Goal: Transaction & Acquisition: Purchase product/service

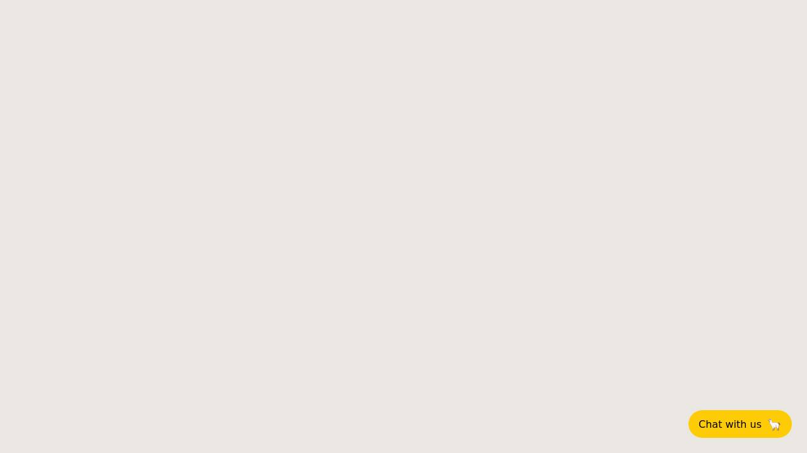
select select
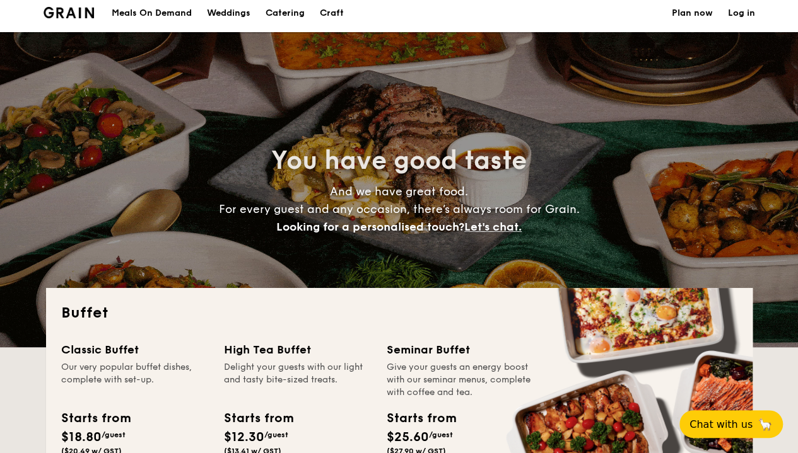
scroll to position [4, 0]
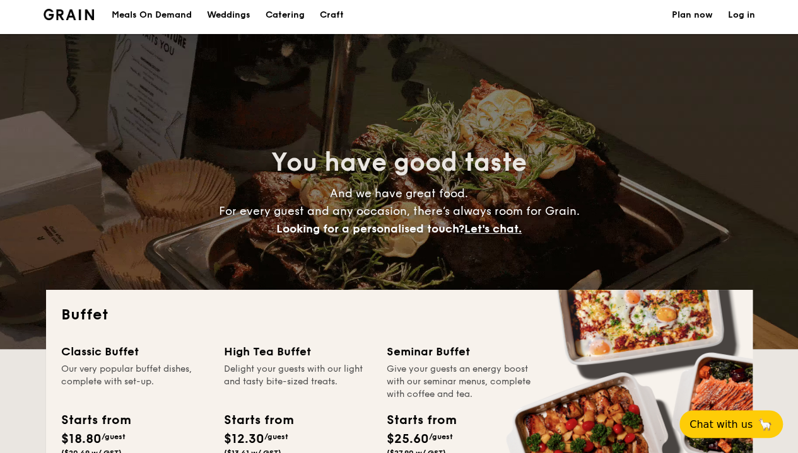
click at [160, 17] on div "Meals On Demand" at bounding box center [152, 15] width 80 height 38
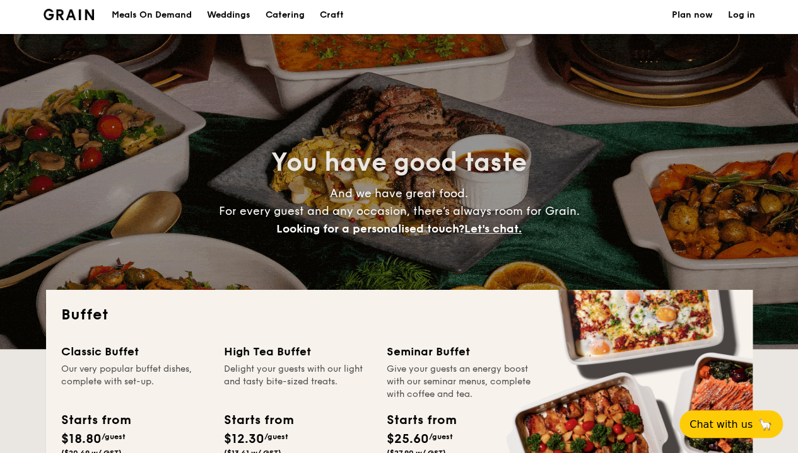
click at [287, 12] on h1 "Catering" at bounding box center [284, 15] width 39 height 38
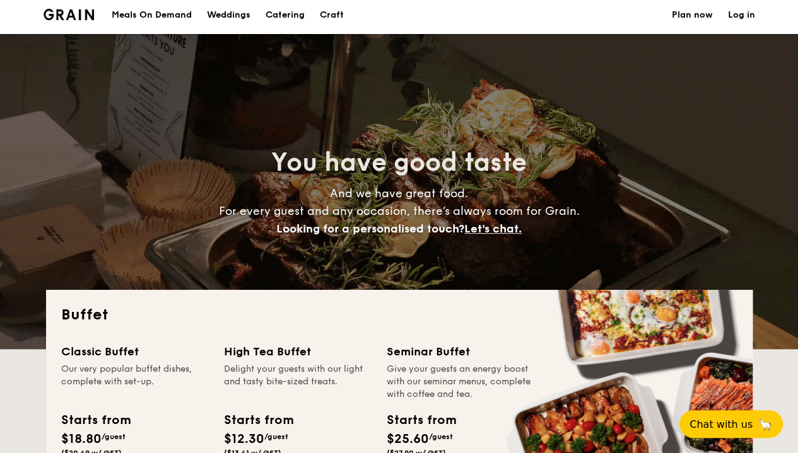
click at [287, 12] on h1 "Catering" at bounding box center [284, 15] width 39 height 38
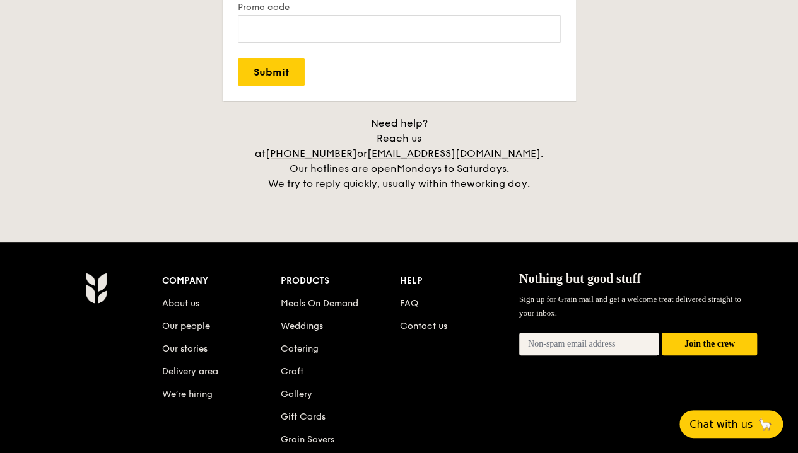
scroll to position [2589, 0]
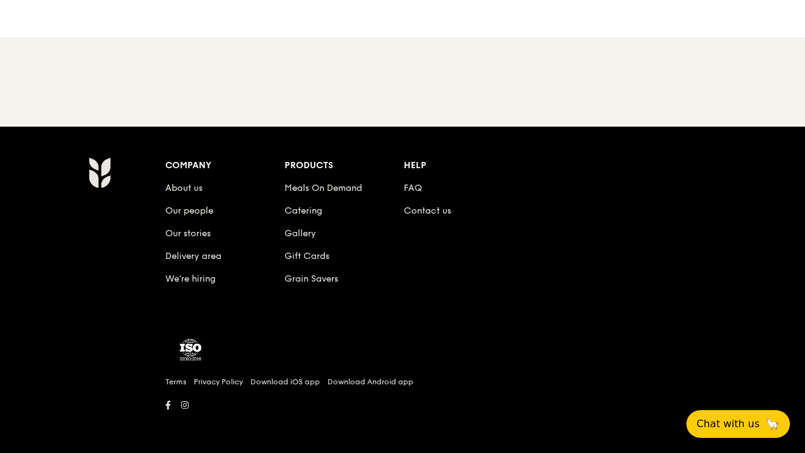
scroll to position [75, 0]
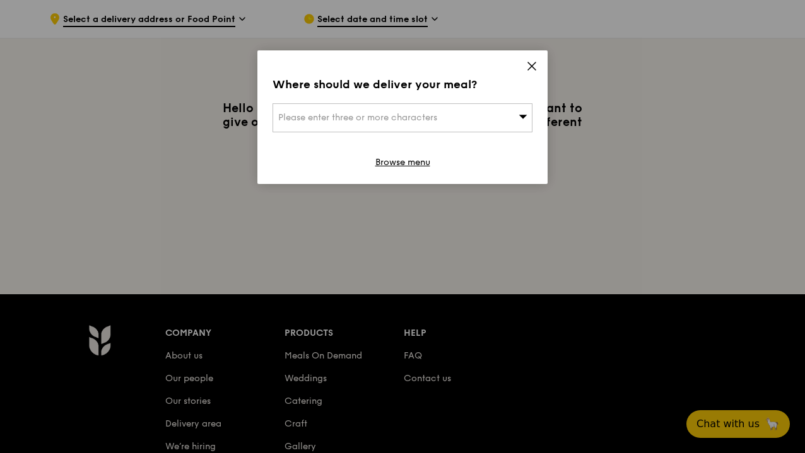
click at [531, 65] on icon at bounding box center [532, 66] width 8 height 8
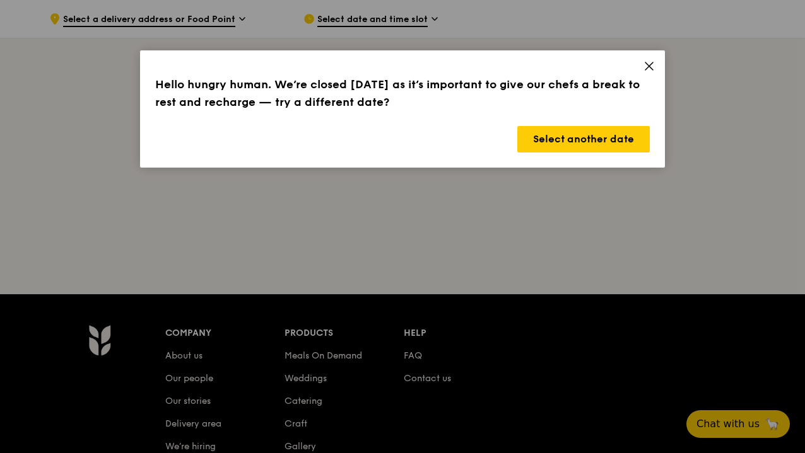
click at [653, 68] on icon at bounding box center [648, 66] width 11 height 11
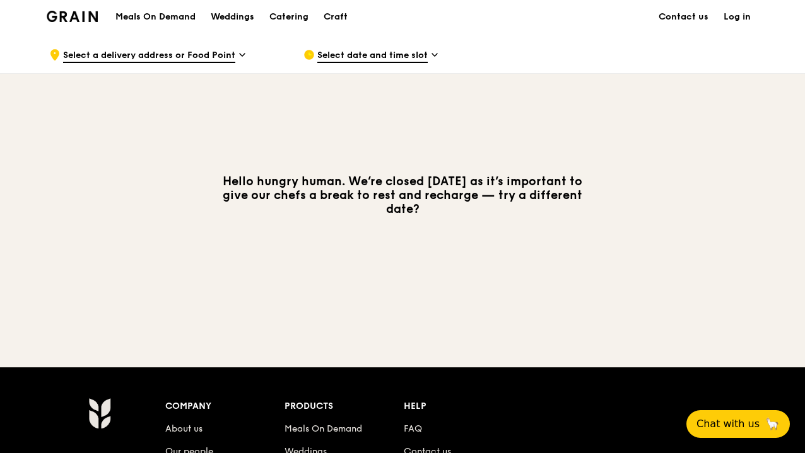
scroll to position [0, 0]
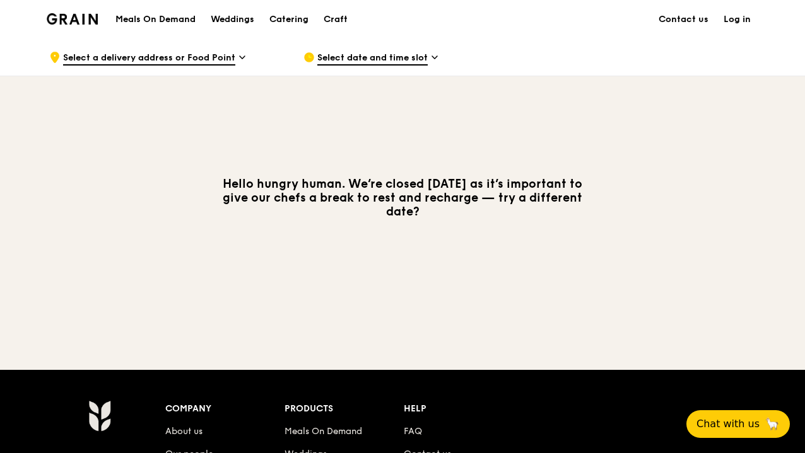
click at [212, 60] on span "Select a delivery address or Food Point" at bounding box center [149, 59] width 172 height 14
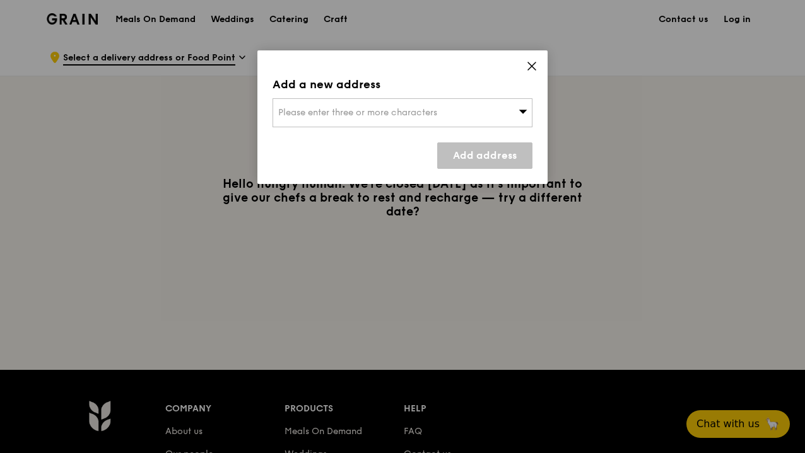
click at [387, 108] on span "Please enter three or more characters" at bounding box center [357, 112] width 159 height 11
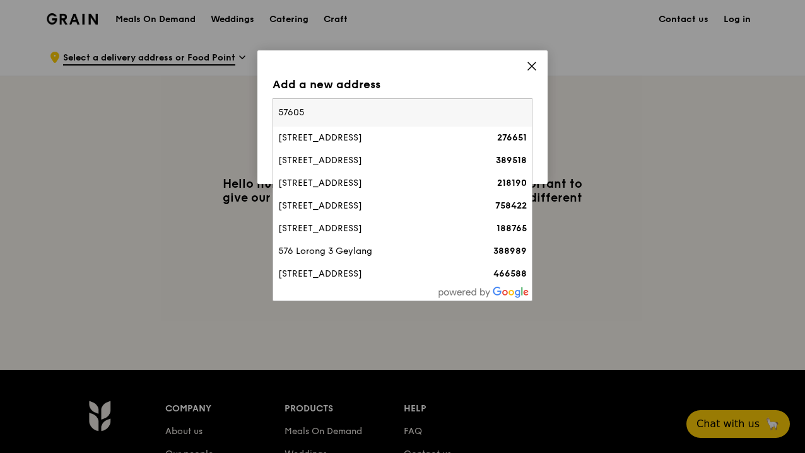
type input "576056"
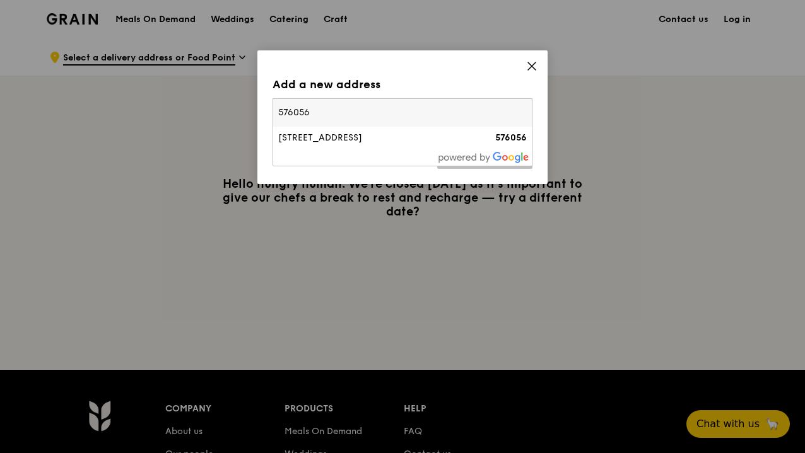
click at [378, 137] on div "[STREET_ADDRESS]" at bounding box center [371, 138] width 187 height 13
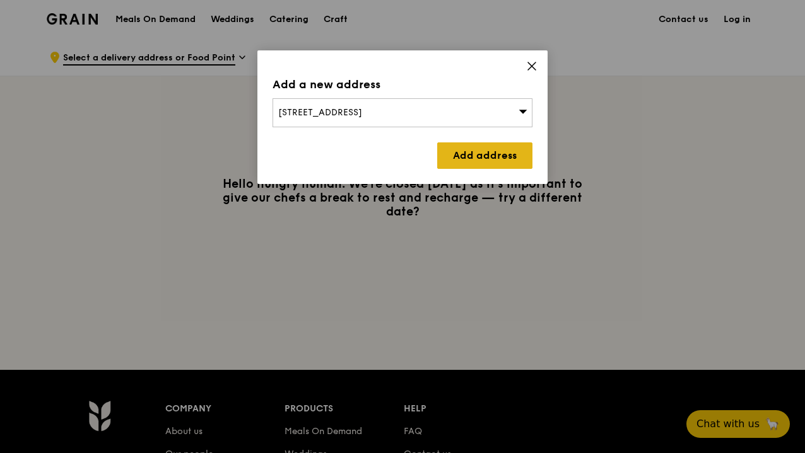
click at [508, 159] on link "Add address" at bounding box center [484, 155] width 95 height 26
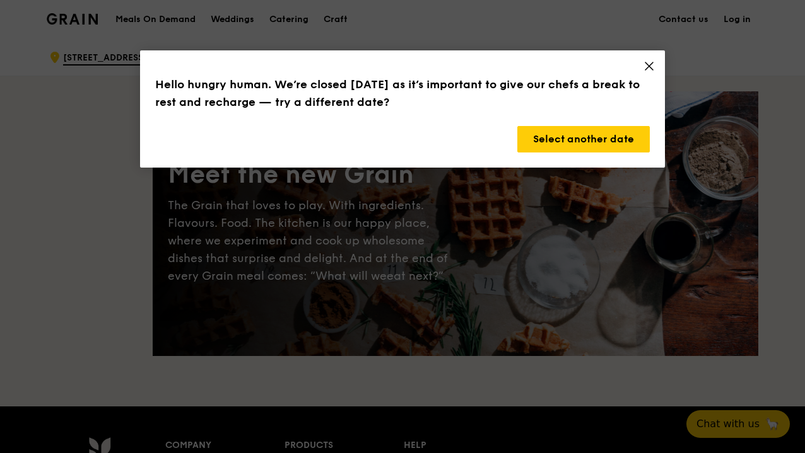
click at [645, 73] on span at bounding box center [648, 68] width 11 height 14
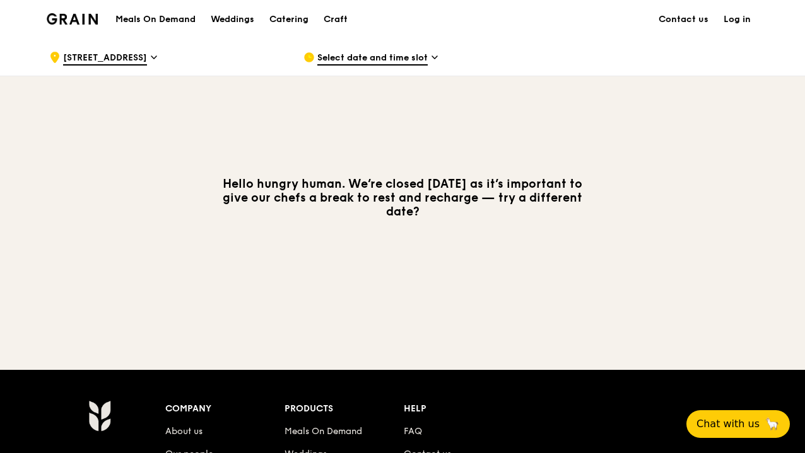
click at [404, 58] on span "Select date and time slot" at bounding box center [372, 59] width 110 height 14
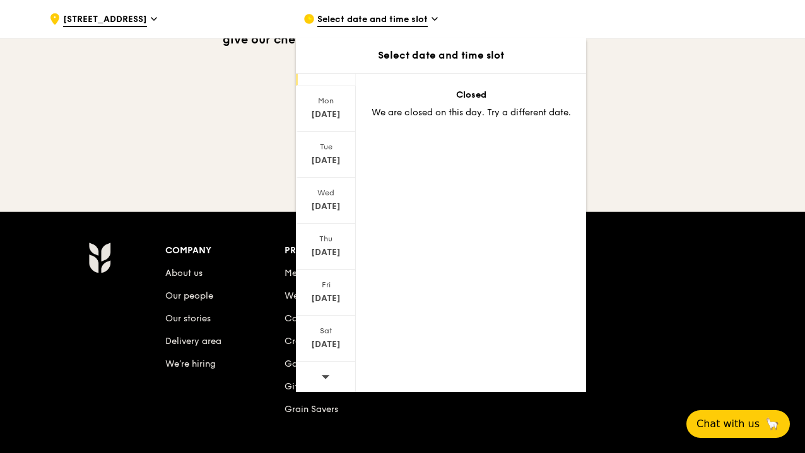
scroll to position [158, 0]
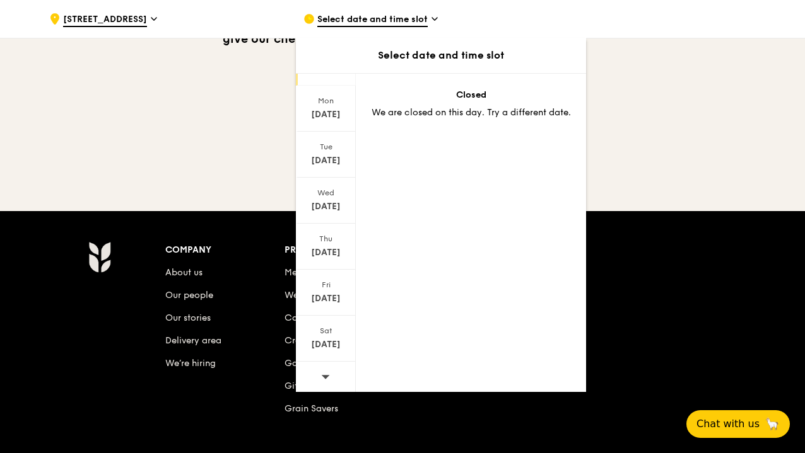
click at [334, 384] on div at bounding box center [326, 378] width 60 height 32
